Goal: Communication & Community: Answer question/provide support

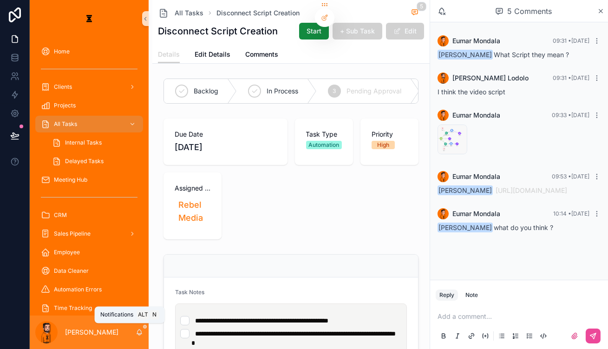
click at [137, 334] on icon "scrollable content" at bounding box center [139, 332] width 5 height 4
click at [542, 186] on link "[URL][DOMAIN_NAME]" at bounding box center [532, 190] width 72 height 8
click at [496, 321] on p "scrollable content" at bounding box center [521, 316] width 167 height 9
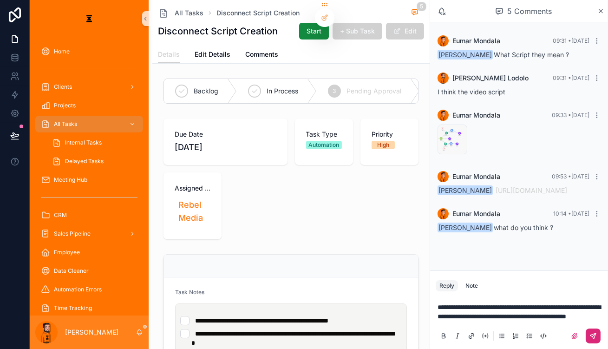
click at [596, 337] on icon "scrollable content" at bounding box center [594, 336] width 6 height 6
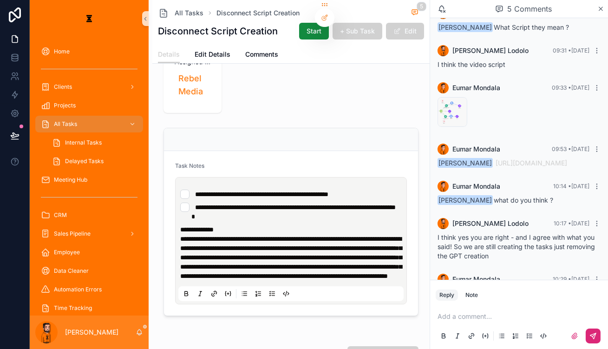
scroll to position [23, 0]
click at [136, 333] on icon "scrollable content" at bounding box center [139, 332] width 7 height 7
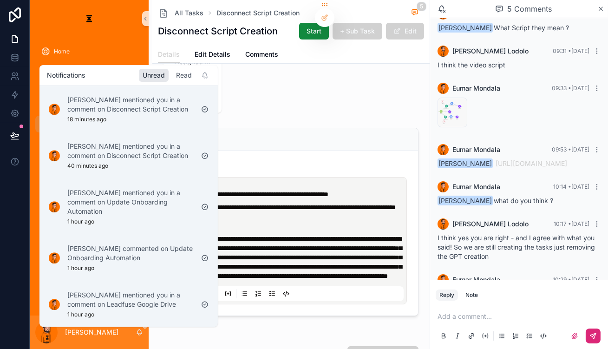
click at [172, 75] on div "Read" at bounding box center [183, 75] width 23 height 13
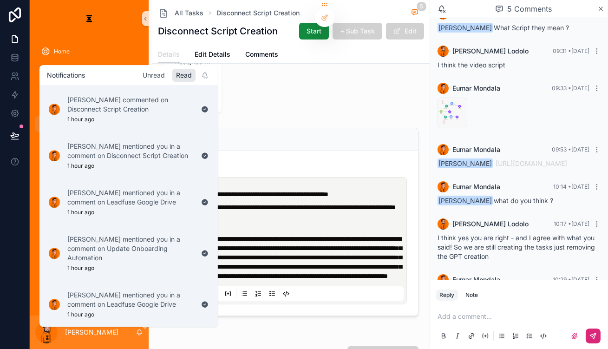
click at [139, 75] on div "Unread" at bounding box center [154, 75] width 30 height 13
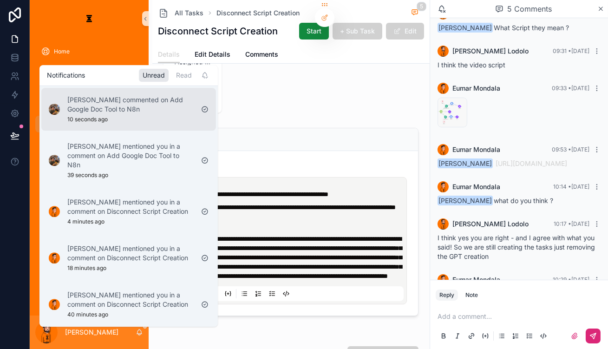
click at [132, 109] on div "[PERSON_NAME] commented on Add Google Doc Tool to N8n 10 seconds ago" at bounding box center [130, 109] width 126 height 28
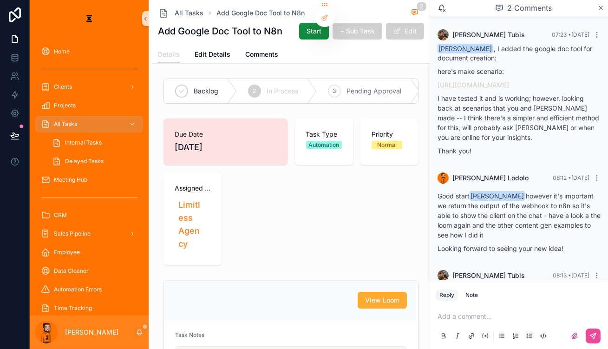
scroll to position [164, 0]
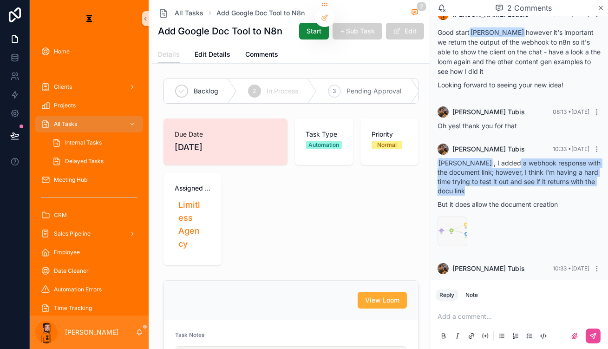
drag, startPoint x: 518, startPoint y: 130, endPoint x: 533, endPoint y: 152, distance: 26.8
click at [533, 158] on div "[PERSON_NAME] , I added a webhook response with the document link; however, I t…" at bounding box center [519, 183] width 163 height 51
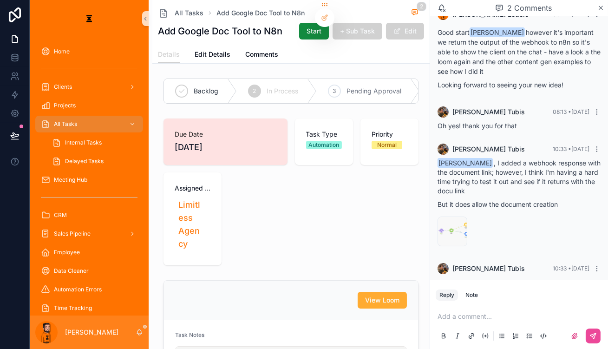
click at [535, 199] on p "But it does allow the document creation" at bounding box center [519, 204] width 163 height 10
click at [136, 333] on icon "scrollable content" at bounding box center [139, 332] width 7 height 7
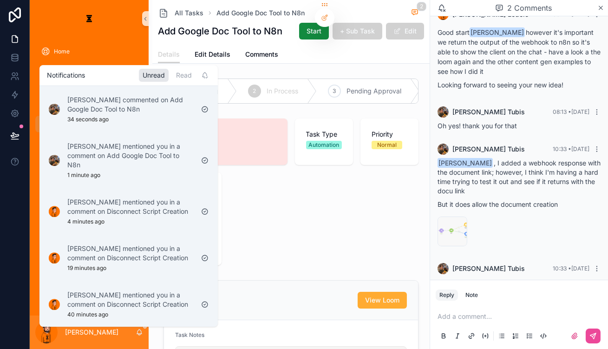
click at [529, 283] on link "[URL][DOMAIN_NAME]" at bounding box center [565, 287] width 72 height 8
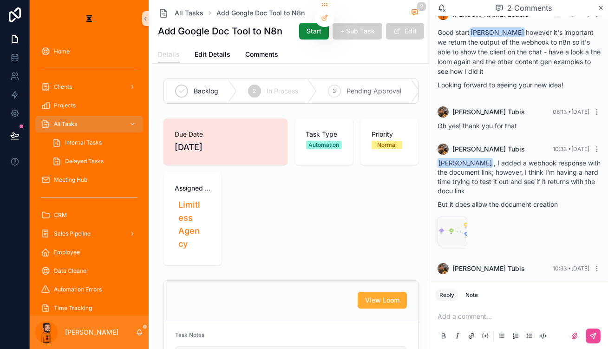
click at [529, 283] on link "[URL][DOMAIN_NAME]" at bounding box center [565, 287] width 72 height 8
click at [86, 117] on div "All Tasks" at bounding box center [89, 124] width 97 height 15
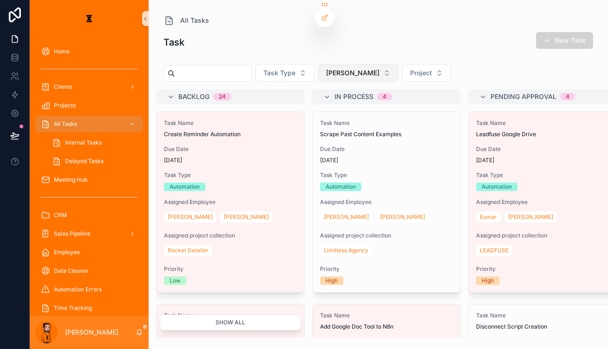
click at [318, 64] on button "[PERSON_NAME]" at bounding box center [358, 73] width 80 height 18
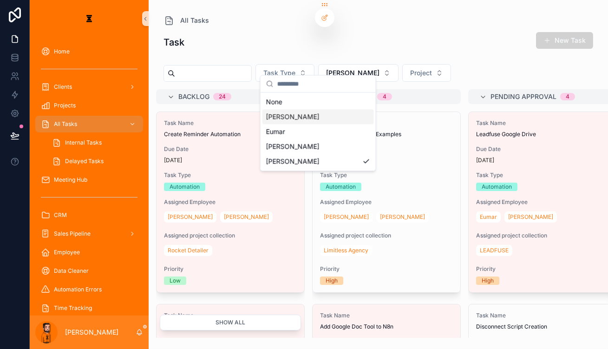
click at [301, 112] on div "[PERSON_NAME]" at bounding box center [319, 116] width 112 height 15
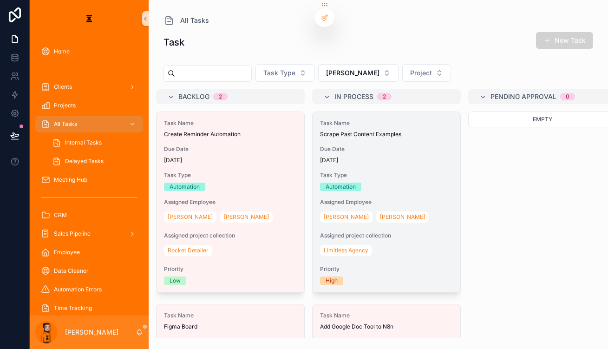
click at [365, 127] on div "Task Name Scrape Past Content Examples Due Date [DATE] Task Type Automation Ass…" at bounding box center [387, 202] width 148 height 180
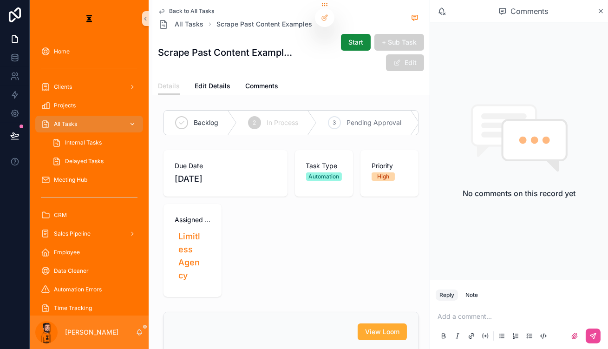
click at [100, 117] on div "All Tasks" at bounding box center [89, 124] width 97 height 15
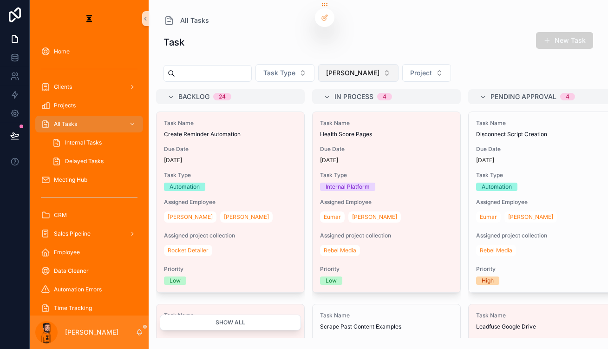
drag, startPoint x: 291, startPoint y: 59, endPoint x: 314, endPoint y: 63, distance: 23.5
click at [294, 64] on button "Task Type" at bounding box center [285, 73] width 59 height 18
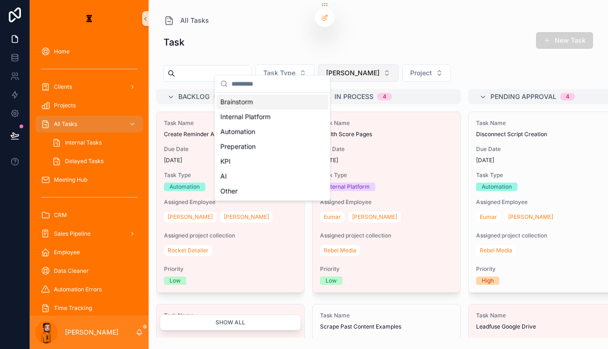
click at [326, 68] on span "[PERSON_NAME]" at bounding box center [352, 72] width 53 height 9
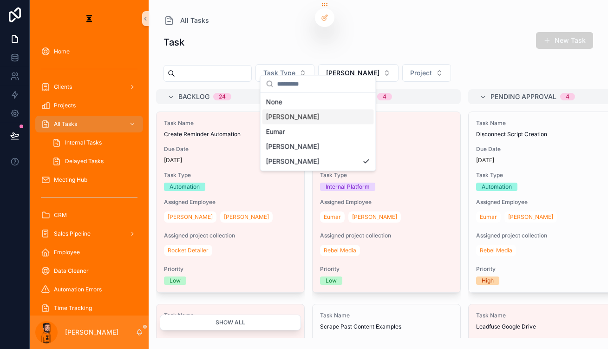
drag, startPoint x: 303, startPoint y: 104, endPoint x: 304, endPoint y: 112, distance: 8.4
click at [304, 112] on div "None [PERSON_NAME] [PERSON_NAME]" at bounding box center [319, 131] width 112 height 74
click at [304, 112] on div "[PERSON_NAME]" at bounding box center [319, 116] width 112 height 15
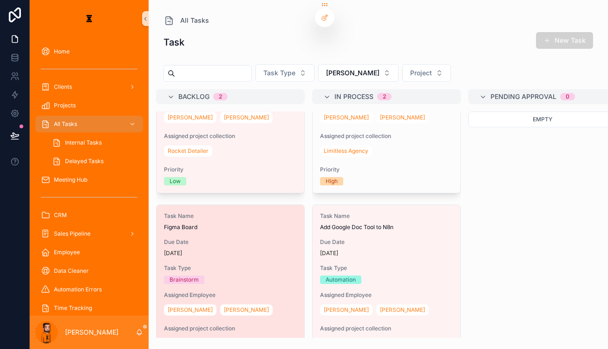
scroll to position [15, 0]
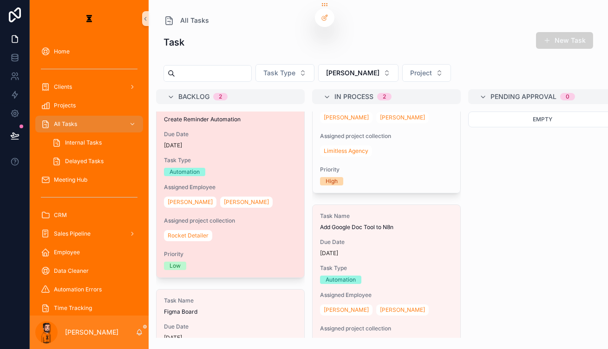
click at [210, 184] on span "Assigned Employee" at bounding box center [230, 187] width 133 height 7
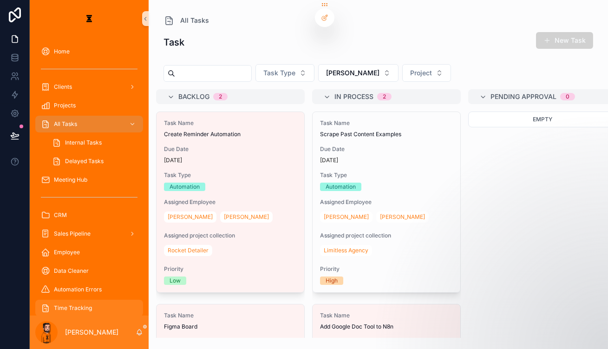
click at [60, 301] on div "Time Tracking" at bounding box center [89, 308] width 97 height 15
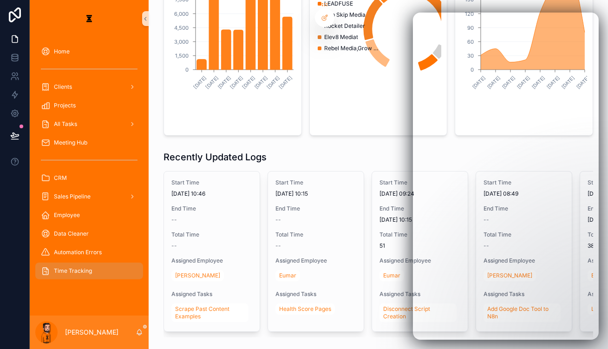
scroll to position [81, 0]
